Goal: Find specific page/section: Find specific page/section

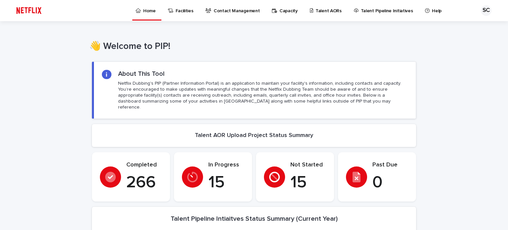
click at [321, 12] on p "Talent AORs" at bounding box center [329, 7] width 26 height 14
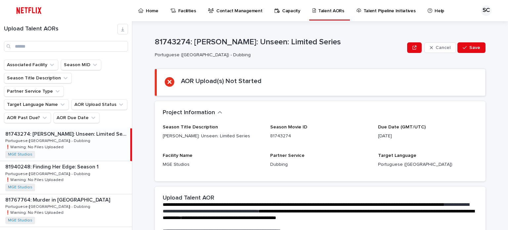
click at [151, 10] on p "Home" at bounding box center [152, 7] width 13 height 14
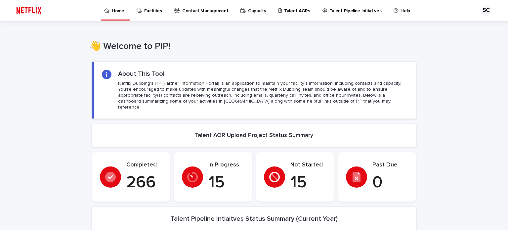
click at [298, 8] on p "Talent AORs" at bounding box center [297, 7] width 26 height 14
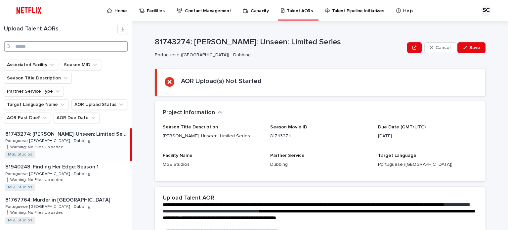
click at [37, 44] on input "Search" at bounding box center [66, 46] width 124 height 11
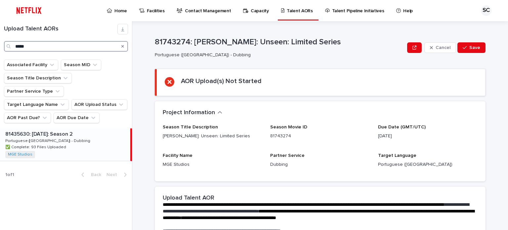
type input "*****"
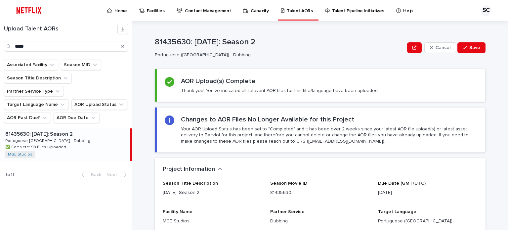
click at [68, 131] on div "81435630: [DATE]: Season 2 81435630: [DATE]: Season 2 Portuguese ([GEOGRAPHIC_D…" at bounding box center [65, 144] width 130 height 32
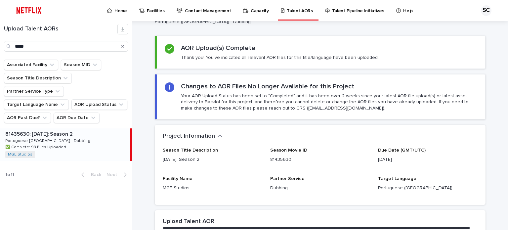
click at [311, 149] on p "Season Movie ID" at bounding box center [320, 151] width 100 height 6
click at [121, 9] on p "Home" at bounding box center [121, 7] width 13 height 14
